Goal: Task Accomplishment & Management: Complete application form

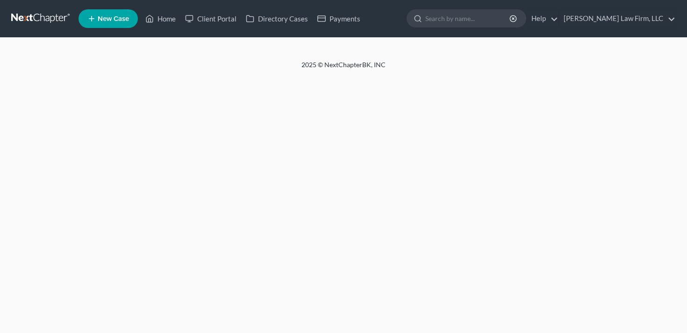
select select "1"
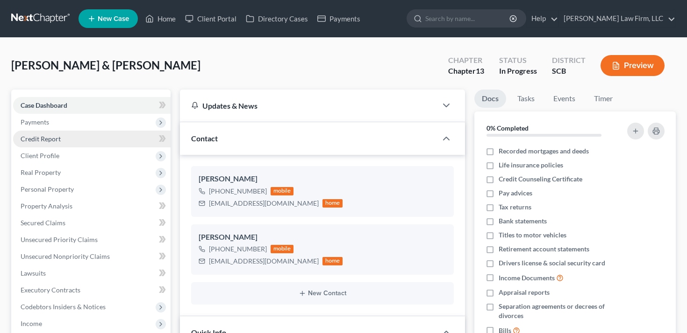
select select "0"
click at [64, 146] on link "Credit Report" at bounding box center [91, 139] width 157 height 17
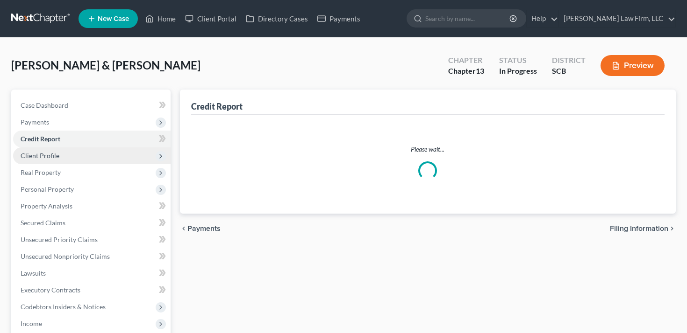
click at [64, 159] on span "Client Profile" at bounding box center [91, 156] width 157 height 17
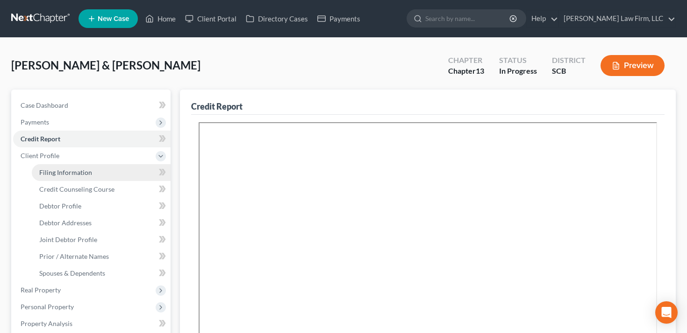
click at [64, 177] on link "Filing Information" at bounding box center [101, 172] width 139 height 17
select select "1"
select select "3"
select select "42"
